Goal: Information Seeking & Learning: Learn about a topic

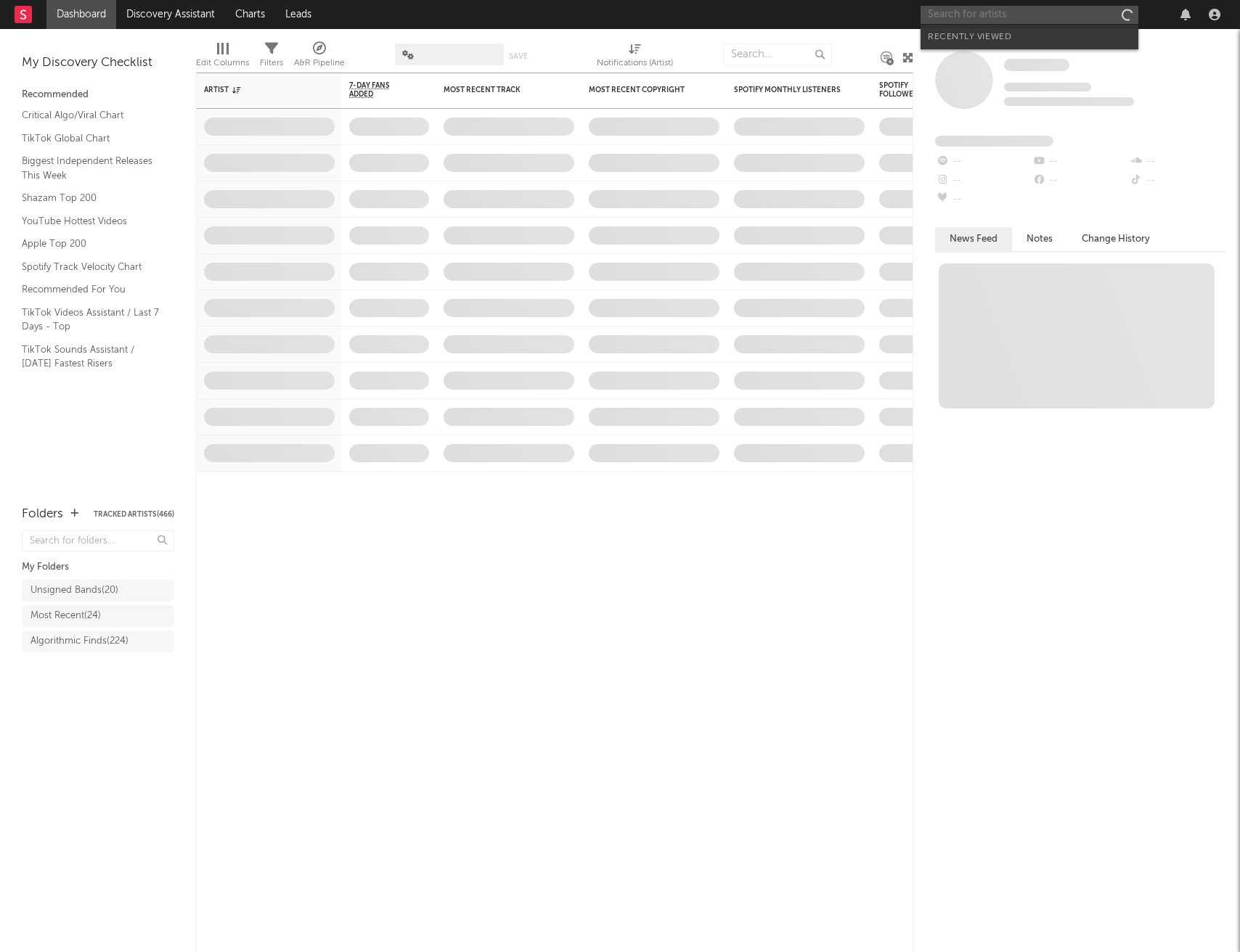
click at [986, 14] on input "text" at bounding box center [1029, 15] width 217 height 19
type input "[PERSON_NAME]"
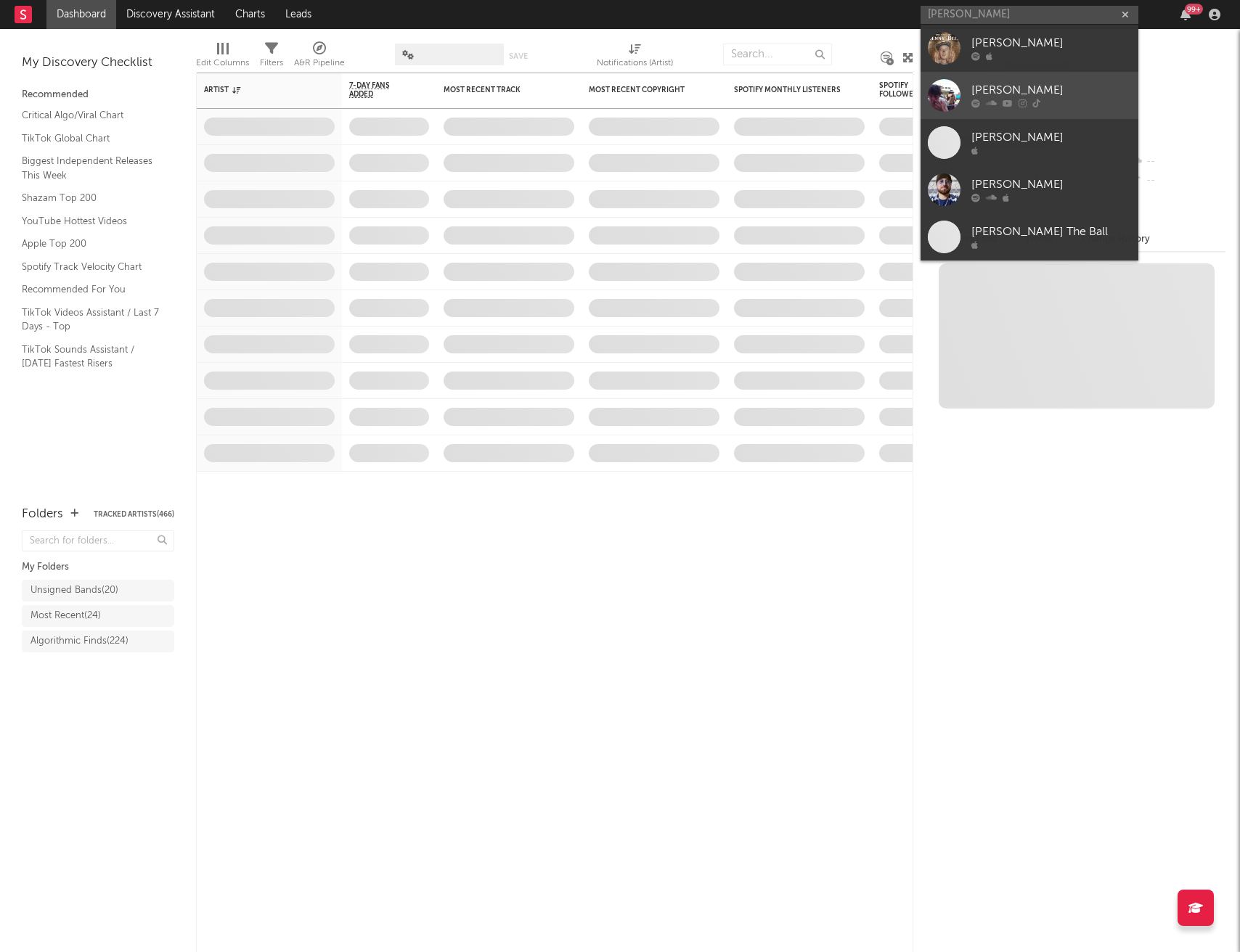
click at [1030, 94] on div "[PERSON_NAME]" at bounding box center [1051, 90] width 160 height 18
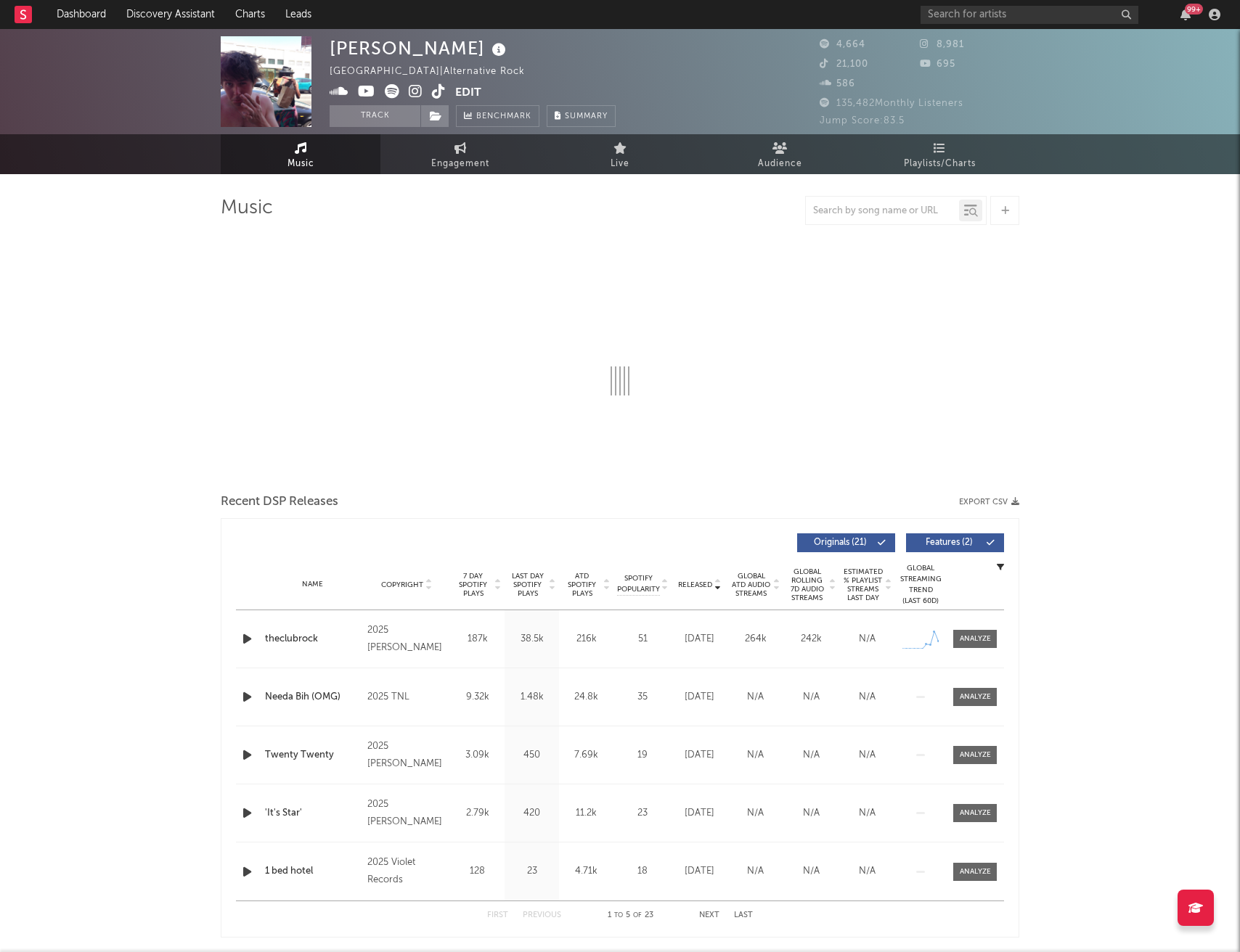
select select "6m"
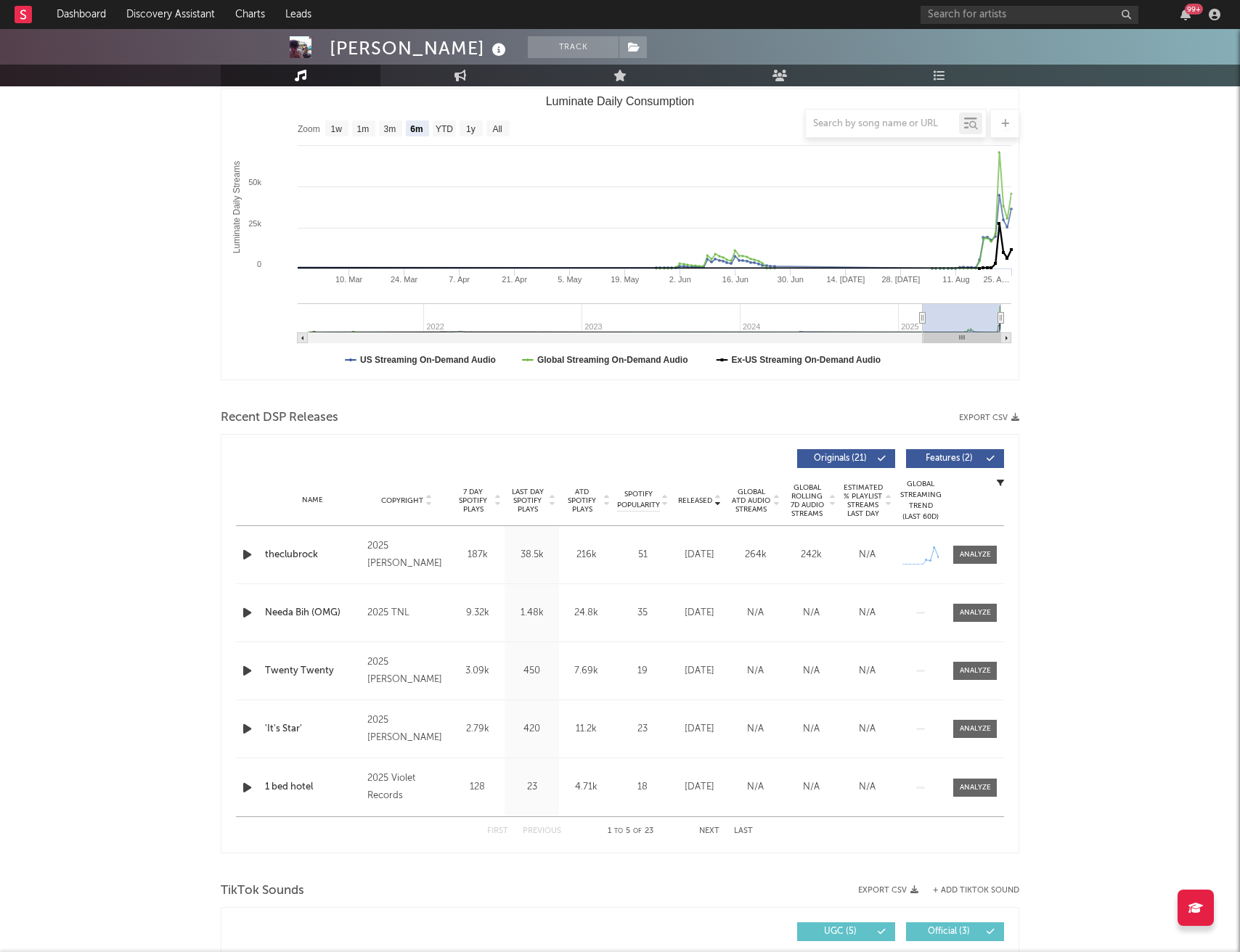
scroll to position [207, 0]
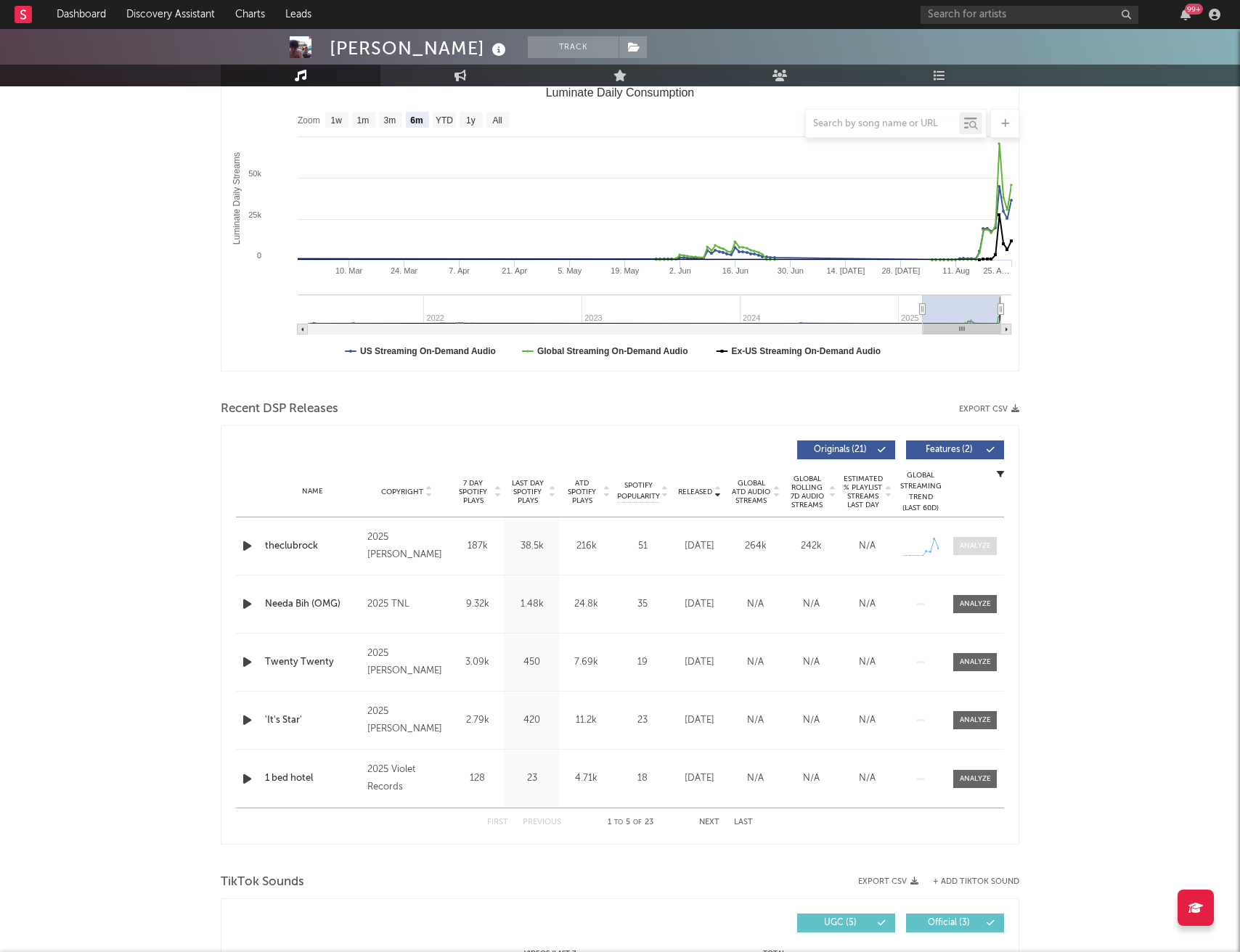
click at [972, 548] on div at bounding box center [975, 546] width 32 height 11
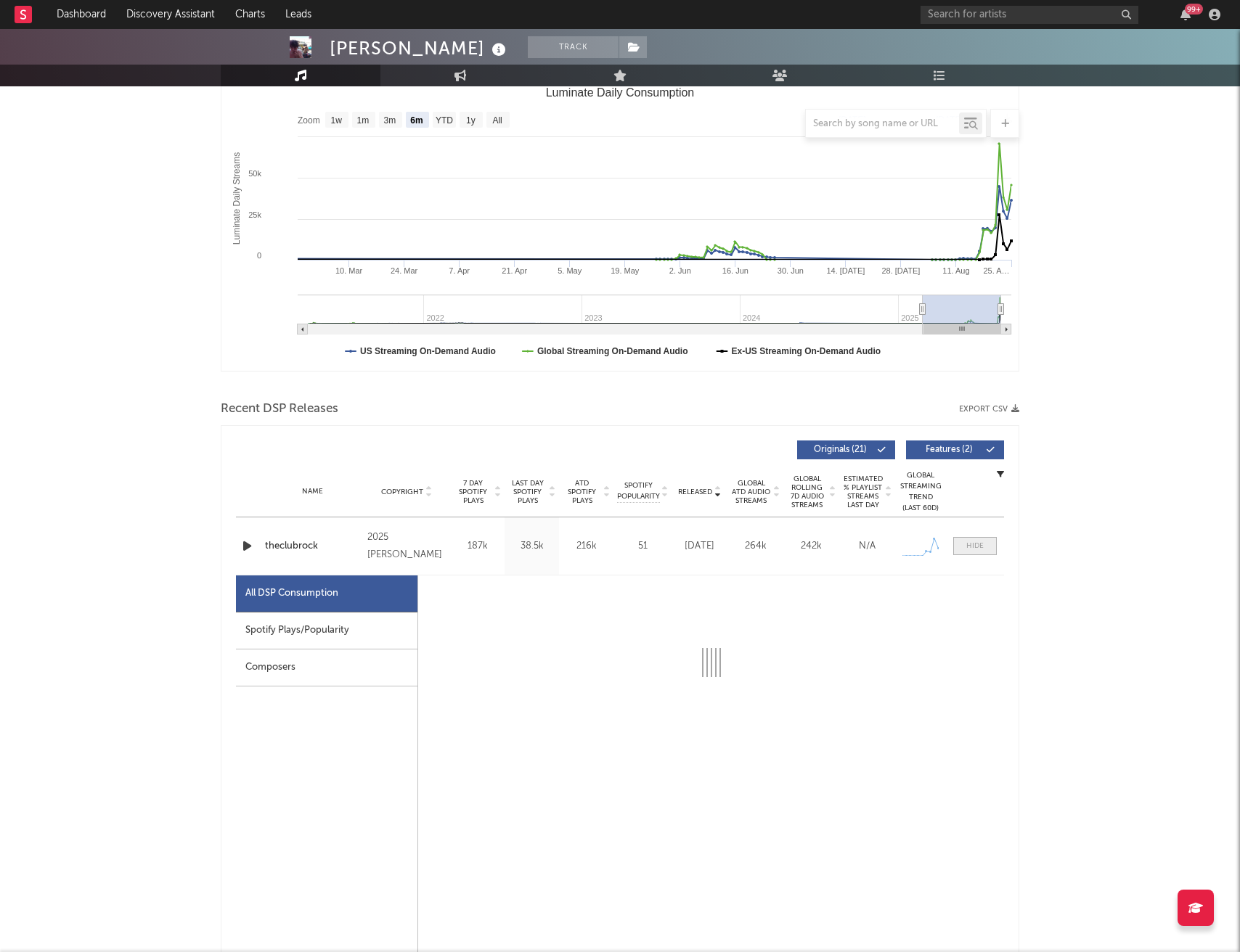
select select "1w"
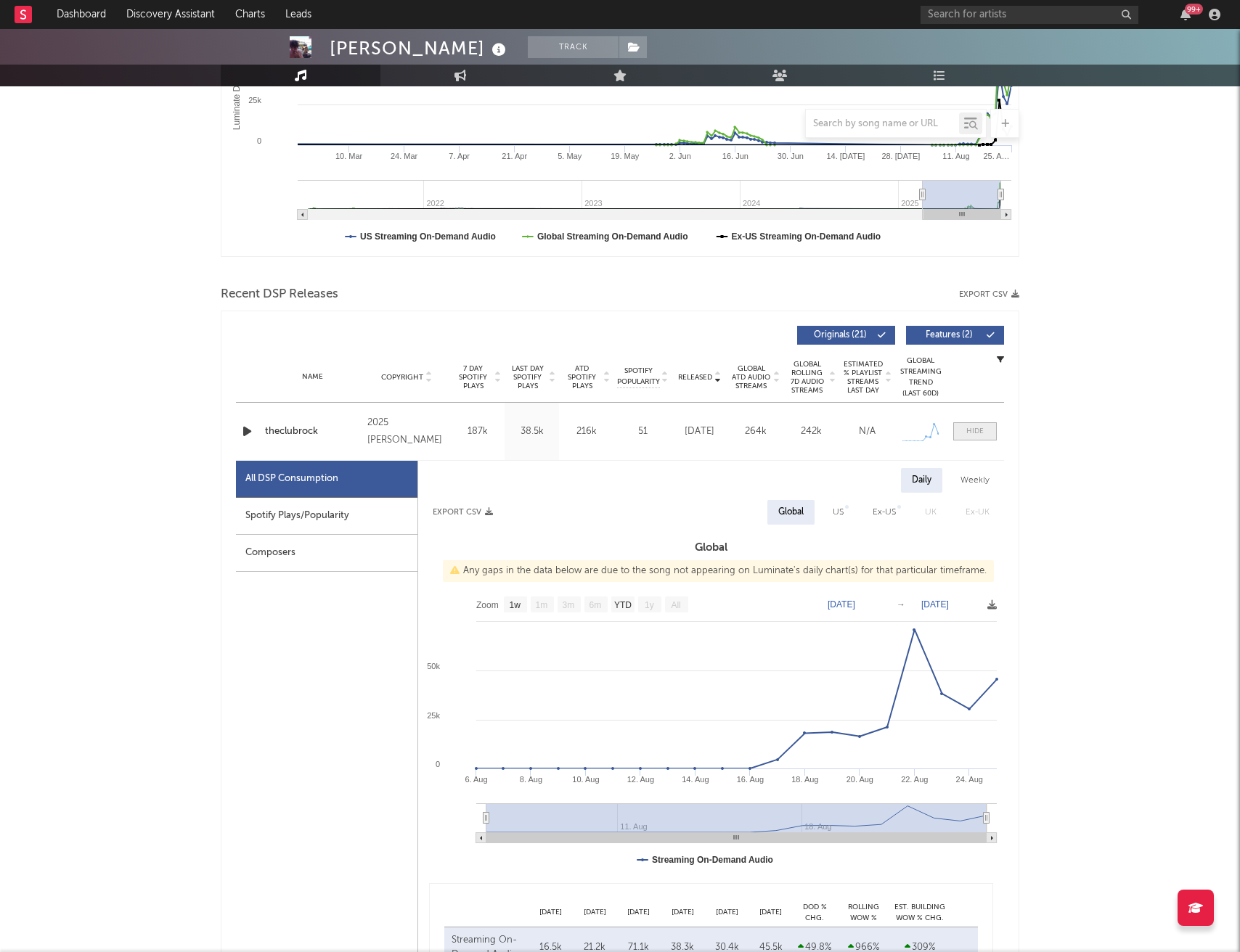
scroll to position [332, 0]
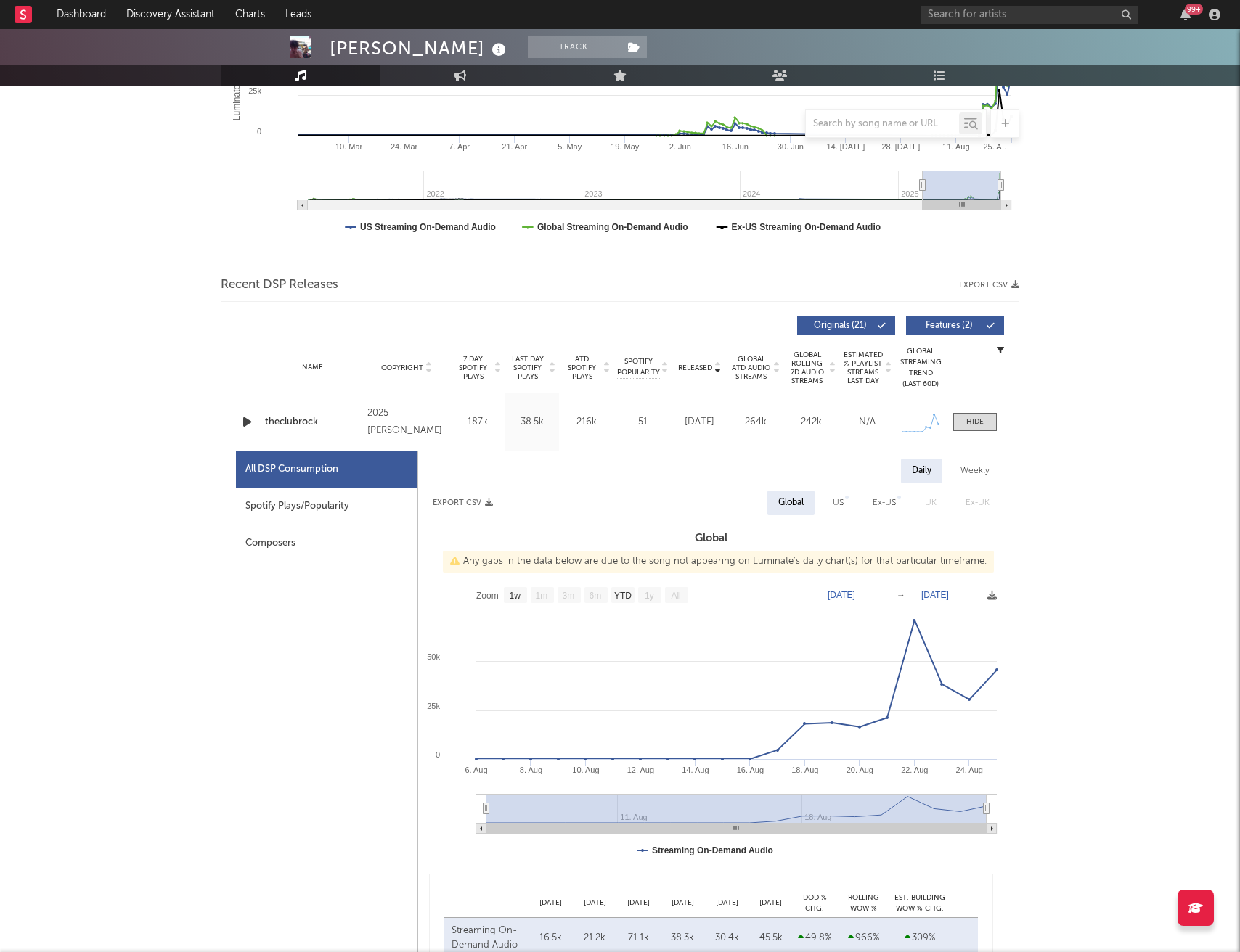
click at [837, 503] on div "US" at bounding box center [838, 502] width 11 height 18
select select "1w"
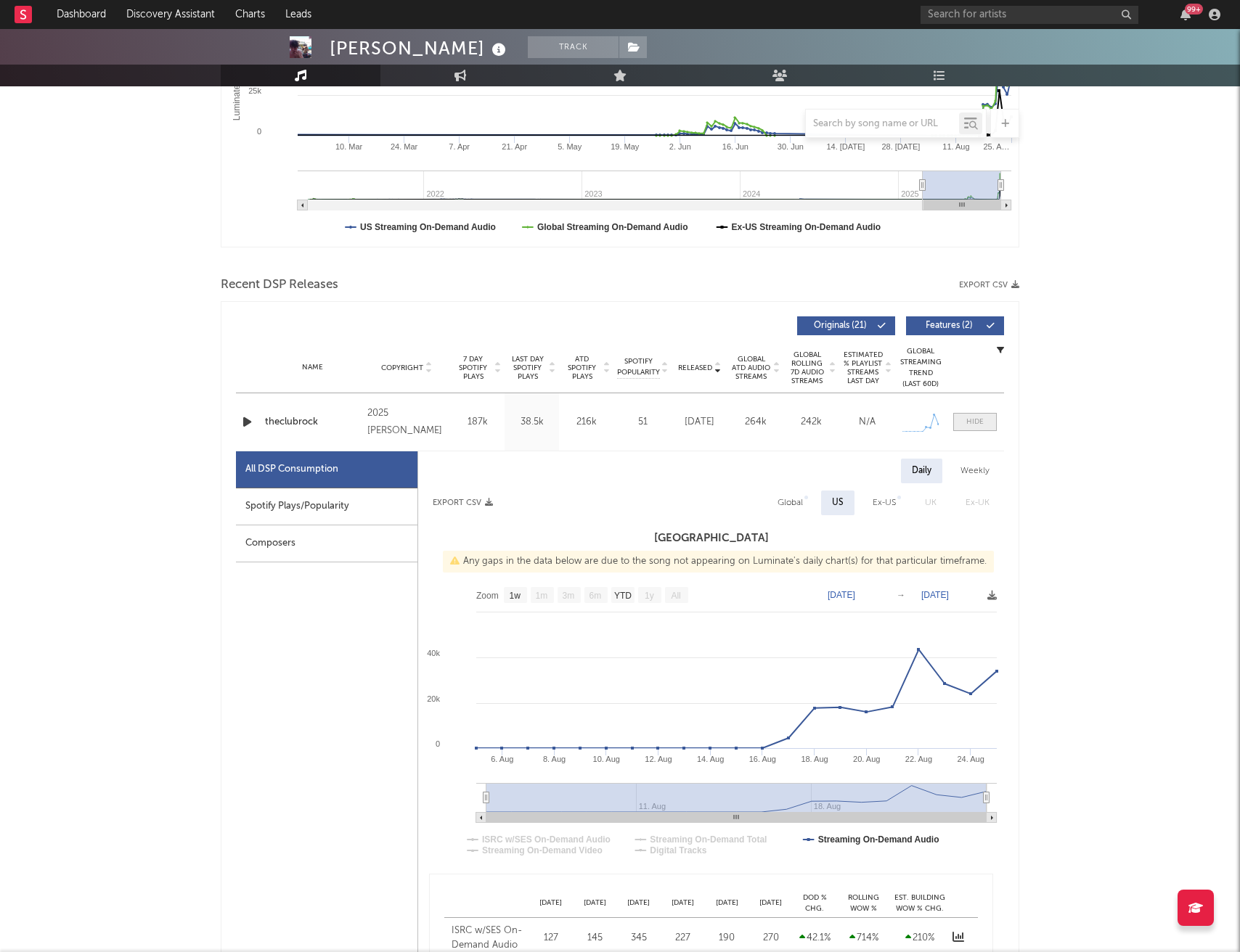
click at [971, 427] on span at bounding box center [974, 423] width 44 height 19
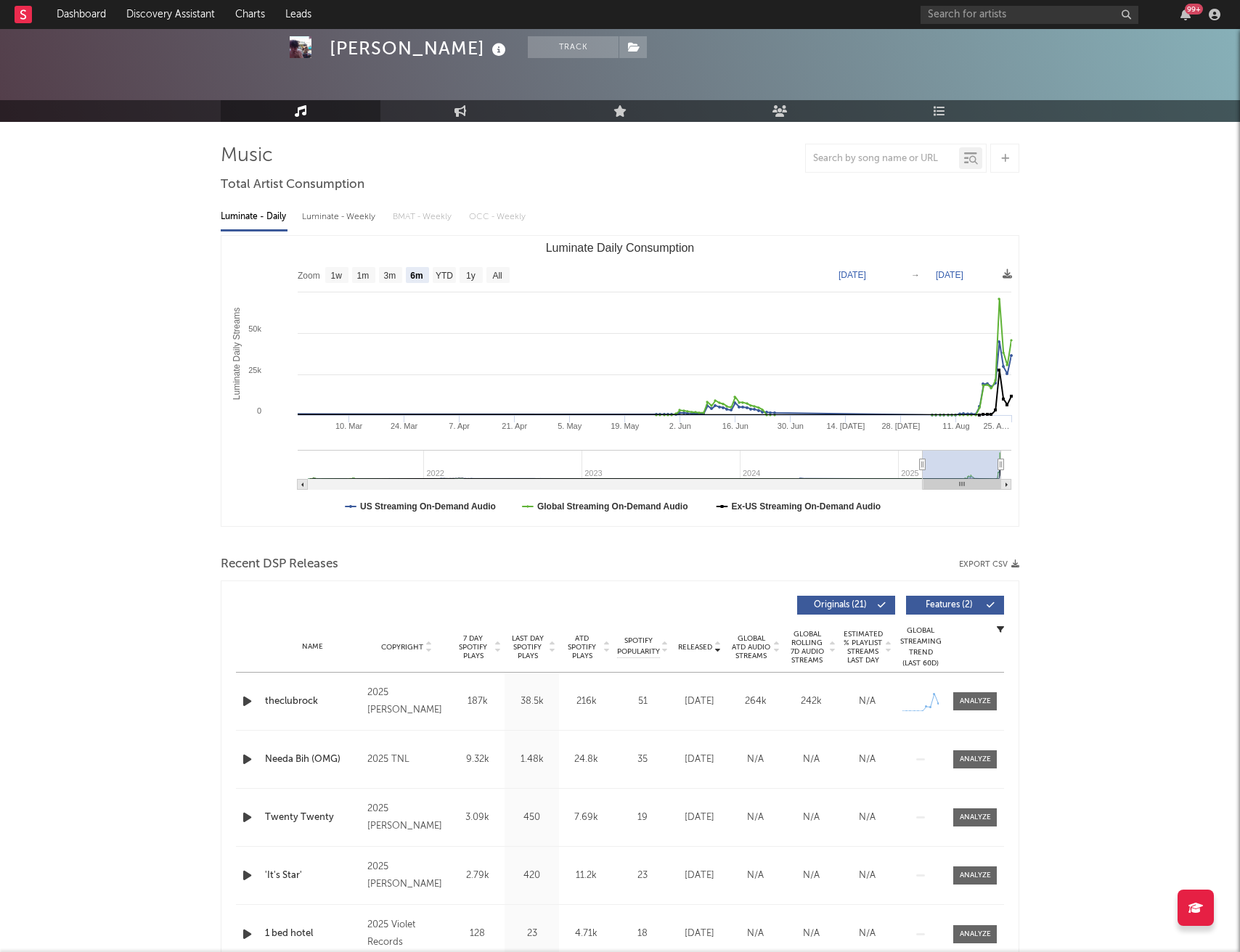
scroll to position [0, 0]
